Goal: Navigation & Orientation: Find specific page/section

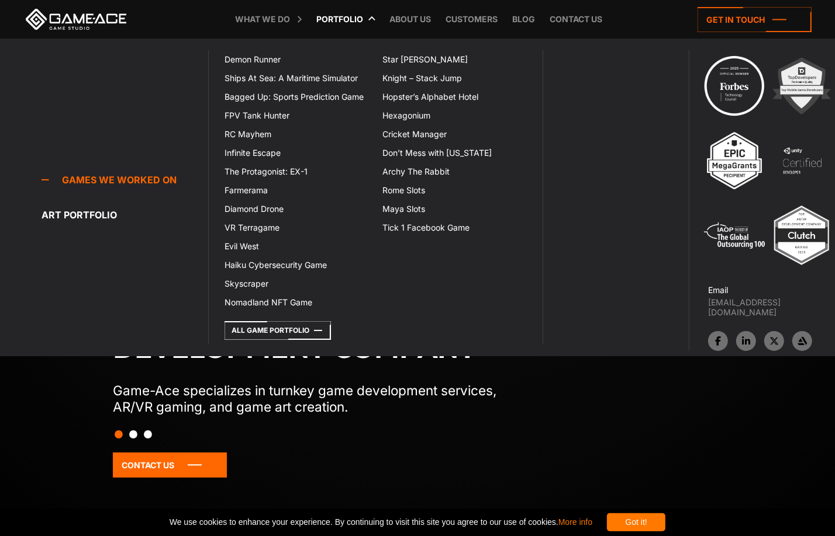
click at [341, 18] on link "Portfolio" at bounding box center [340, 19] width 58 height 39
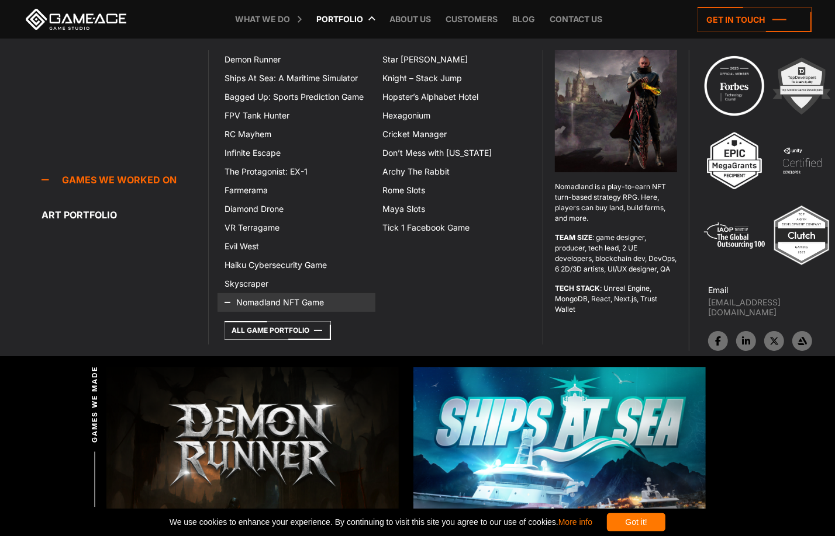
click at [270, 304] on link "Nomadland NFT Game" at bounding box center [296, 302] width 158 height 19
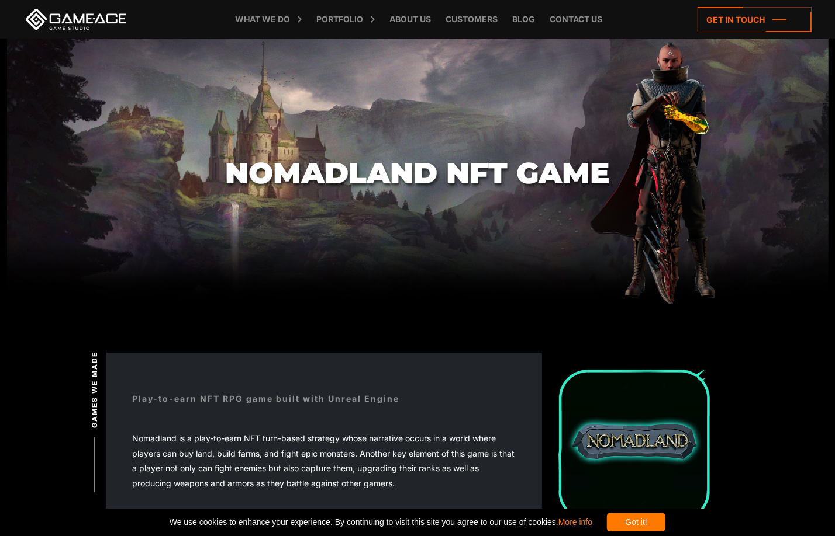
click at [92, 18] on link at bounding box center [75, 19] width 105 height 21
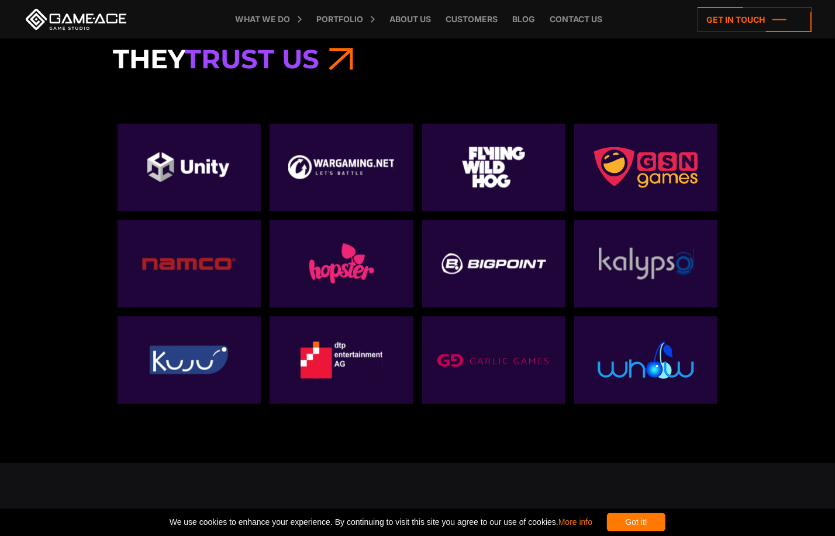
scroll to position [3974, 0]
